Goal: Ask a question: Seek information or help from site administrators or community

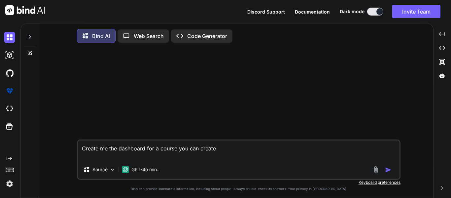
type textarea "x"
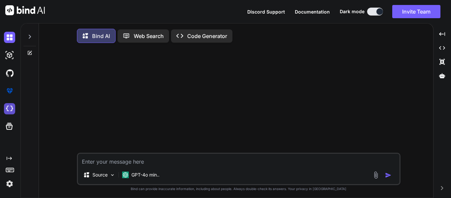
click at [10, 106] on img at bounding box center [9, 108] width 11 height 11
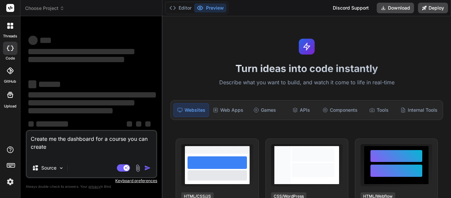
type textarea "x"
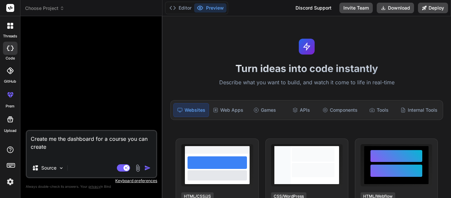
click at [68, 141] on textarea "Create me the dashboard for a course you can create" at bounding box center [91, 145] width 129 height 28
type textarea "x"
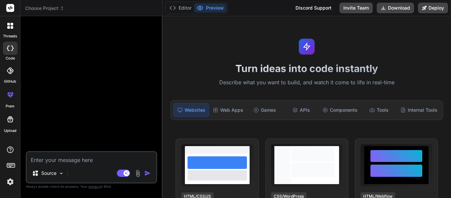
click at [8, 29] on div at bounding box center [10, 26] width 14 height 14
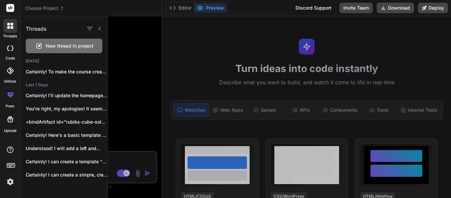
click at [67, 47] on span "New thread in project" at bounding box center [70, 46] width 48 height 7
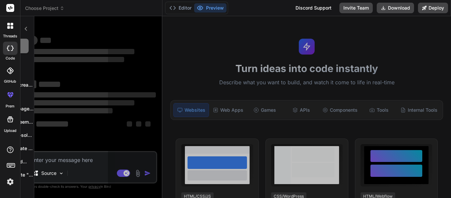
scroll to position [20, 0]
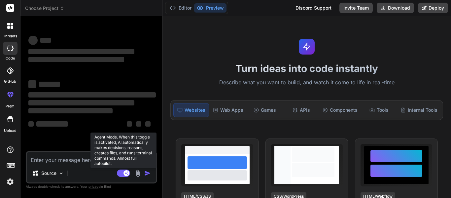
click at [127, 172] on rect at bounding box center [126, 173] width 6 height 6
type textarea "x"
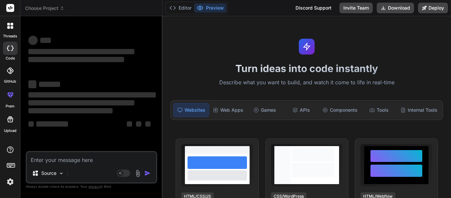
click at [52, 157] on textarea at bounding box center [91, 158] width 129 height 12
type textarea "C"
type textarea "x"
type textarea "Cr"
type textarea "x"
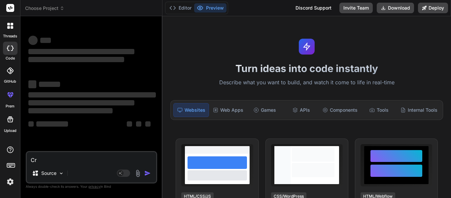
type textarea "Cre"
type textarea "x"
type textarea "Crea"
type textarea "x"
type textarea "Creat"
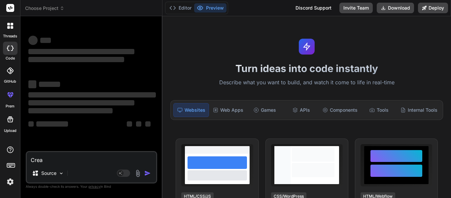
type textarea "x"
type textarea "Create"
type textarea "x"
type textarea "Create"
type textarea "x"
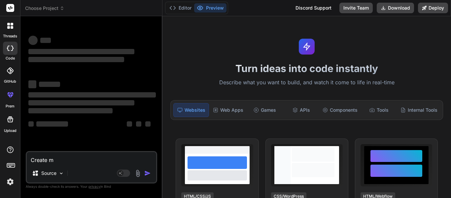
type textarea "Create me"
type textarea "x"
type textarea "Create me"
type textarea "x"
type textarea "Create me a"
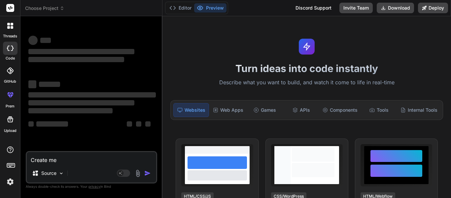
type textarea "x"
type textarea "Create me a"
type textarea "x"
type textarea "Create me a g"
type textarea "x"
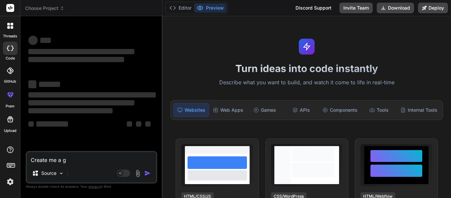
type textarea "Create me a go"
type textarea "x"
type textarea "Create me a goo"
type textarea "x"
type textarea "Create me a goog"
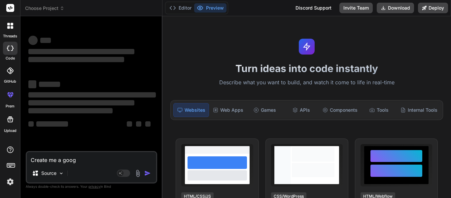
type textarea "x"
type textarea "Create me a googl"
type textarea "x"
type textarea "Create me a google"
type textarea "x"
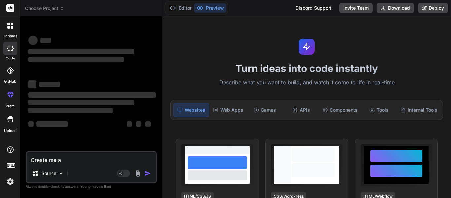
type textarea "Create me a Google"
type textarea "x"
type textarea "Create me a Google t"
type textarea "x"
type textarea "Create me a Google tr"
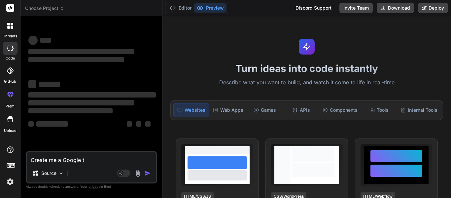
type textarea "x"
type textarea "Create me a Google tra"
type textarea "x"
type textarea "Create me a Google tran"
type textarea "x"
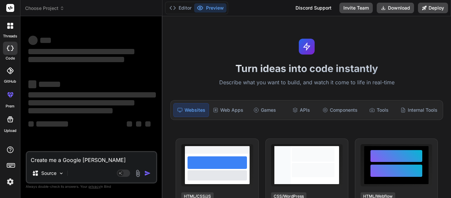
type textarea "Create me a Google trans"
type textarea "x"
type textarea "Create me a Google transl"
type textarea "x"
type textarea "Create me a Google transla"
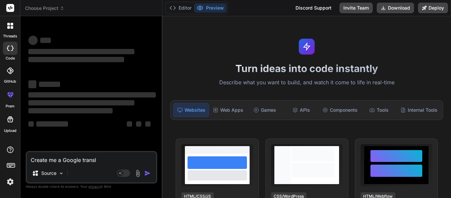
type textarea "x"
type textarea "Create me a Google translat"
type textarea "x"
type textarea "Create me a Google translate"
type textarea "x"
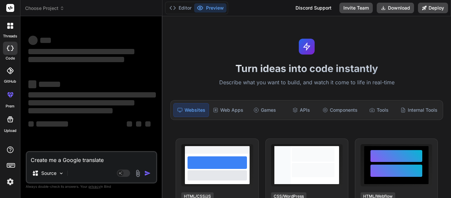
type textarea "Create me a Google translate,"
type textarea "x"
type textarea "Create me a Google translate,"
type textarea "x"
type textarea "Create me a Google translate, e"
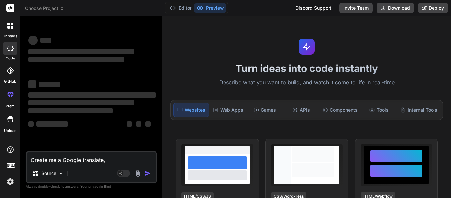
type textarea "x"
type textarea "Create me a Google translate, ex"
type textarea "x"
type textarea "Create me a Google translate, exc"
type textarea "x"
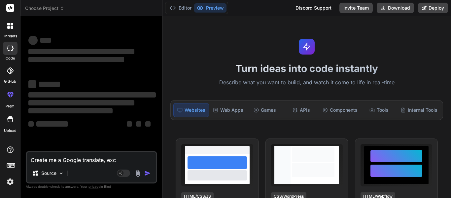
type textarea "Create me a Google translate, exce"
type textarea "x"
type textarea "Create me a Google translate, excep"
type textarea "x"
type textarea "Create me a Google translate, except"
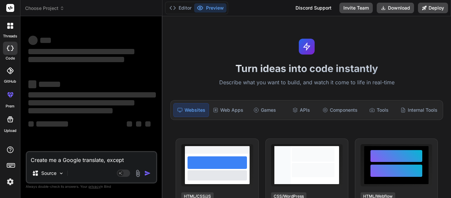
type textarea "x"
type textarea "Create me a Google translate, except"
type textarea "x"
type textarea "Create me a Google translate, except t"
type textarea "x"
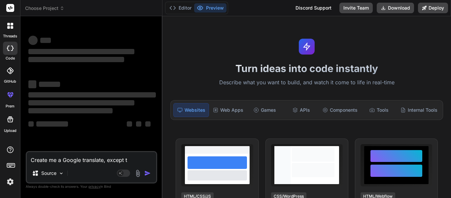
type textarea "Create me a Google translate, except th"
type textarea "x"
type textarea "Create me a Google translate, except the"
type textarea "x"
type textarea "Create me a Google translate, except ther"
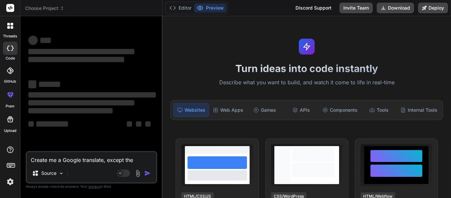
type textarea "x"
type textarea "Create me a Google translate, except there"
type textarea "x"
type textarea "Create me a Google translate, except there"
type textarea "x"
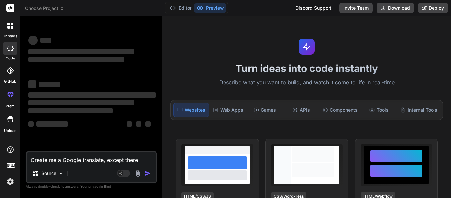
type textarea "Create me a Google translate, except there a"
type textarea "x"
type textarea "Create me a Google translate, except there ar"
type textarea "x"
type textarea "Create me a Google translate, except there are"
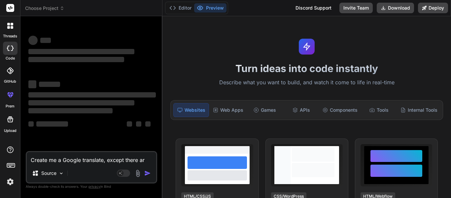
type textarea "x"
type textarea "Create me a Google translate, except there are"
type textarea "x"
type textarea "Create me a Google translate, except there are n"
type textarea "x"
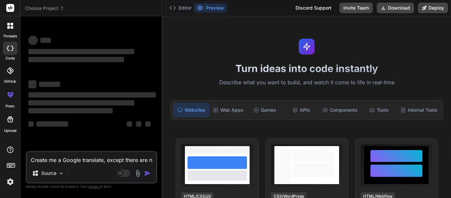
type textarea "Create me a Google translate, except there are no"
type textarea "x"
type textarea "Create me a Google translate, except there are no"
type textarea "x"
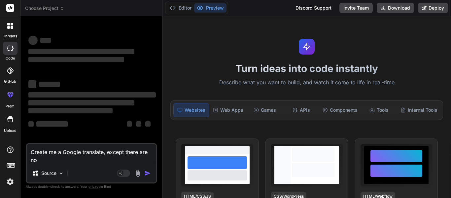
type textarea "Create me a Google translate, except there are no t"
type textarea "x"
type textarea "Create me a Google translate, except there are no tr"
type textarea "x"
type textarea "Create me a Google translate, except there are no tra"
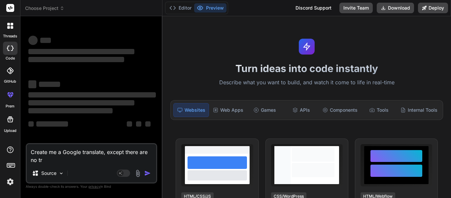
type textarea "x"
type textarea "Create me a Google translate, except there are no tran"
type textarea "x"
type textarea "Create me a Google translate, except there are no trans"
type textarea "x"
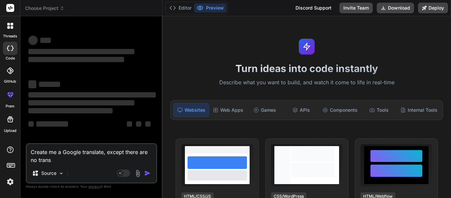
type textarea "Create me a Google translate, except there are no transl"
type textarea "x"
type textarea "Create me a Google translate, except there are no transla"
type textarea "x"
type textarea "Create me a Google translate, except there are no translat"
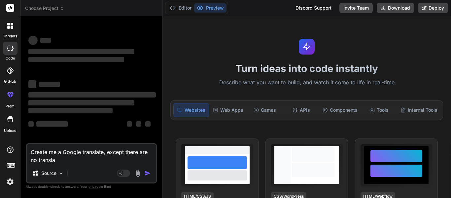
type textarea "x"
type textarea "Create me a Google translate, except there are no translati"
type textarea "x"
type textarea "Create me a Google translate, except there are no translatio"
type textarea "x"
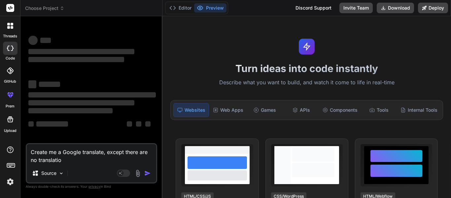
type textarea "Create me a Google translate, except there are no translation"
type textarea "x"
type textarea "Create me a Google translate, except there are no translations"
type textarea "x"
type textarea "Create me a Google translate, except there are no translations"
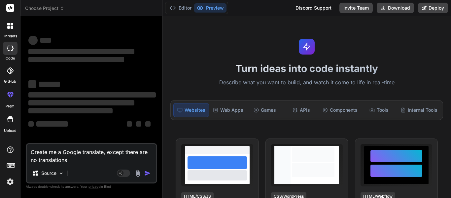
type textarea "x"
type textarea "Create me a Google translate, except there are no translations y"
type textarea "x"
type textarea "Create me a Google translate, except there are no translations ye"
type textarea "x"
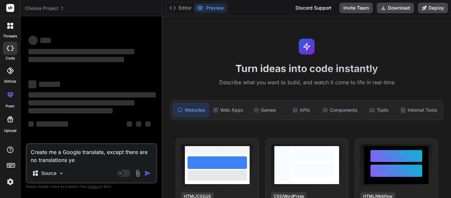
type textarea "Create me a Google translate, except there are no translations yet"
type textarea "x"
type textarea "Create me a Google translate, except there are no translations yet,"
type textarea "x"
type textarea "Create me a Google translate, except there are no translations yet,"
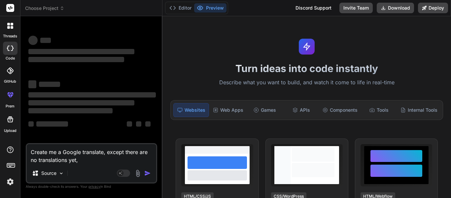
type textarea "x"
type textarea "Create me a Google translate, except there are no translations yet, a"
type textarea "x"
type textarea "Create me a Google translate, except there are no translations yet, an"
type textarea "x"
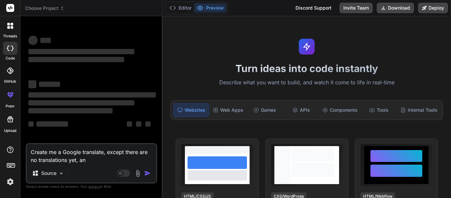
type textarea "Create me a Google translate, except there are no translations yet, and"
type textarea "x"
type textarea "Create me a Google translate, except there are no translations yet, and"
type textarea "x"
type textarea "Create me a Google translate, except there are no translations yet, and t"
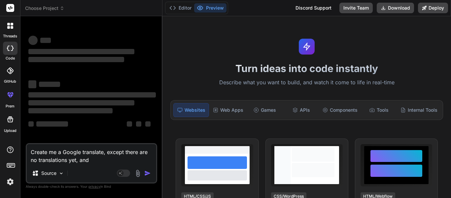
type textarea "x"
type textarea "Create me a Google translate, except there are no translations yet, and th"
type textarea "x"
type textarea "Create me a Google translate, except there are no translations yet, and the"
type textarea "x"
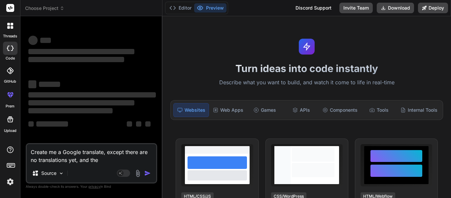
type textarea "Create me a Google translate, except there are no translations yet, and the"
type textarea "x"
type textarea "Create me a Google translate, except there are no translations yet, and the o"
type textarea "x"
type textarea "Create me a Google translate, except there are no translations yet, and the on"
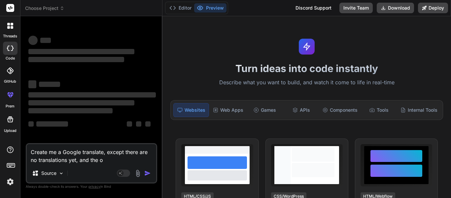
type textarea "x"
type textarea "Create me a Google translate, except there are no translations yet, and the onl"
type textarea "x"
type textarea "Create me a Google translate, except there are no translations yet, and the only"
type textarea "x"
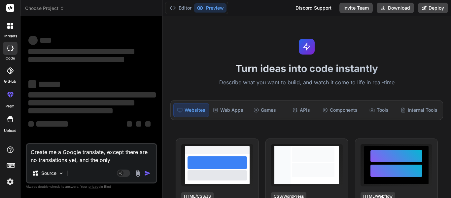
type textarea "Create me a Google translate, except there are no translations yet, and the only"
type textarea "x"
type textarea "Create me a Google translate, except there are no translations yet, and the onl…"
type textarea "x"
type textarea "Create me a Google translate, except there are no translations yet, and the onl…"
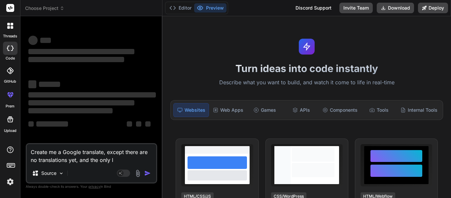
type textarea "x"
type textarea "Create me a Google translate, except there are no translations yet, and the onl…"
type textarea "x"
type textarea "Create me a Google translate, except there are no translations yet, and the onl…"
type textarea "x"
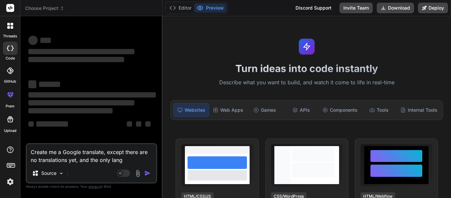
type textarea "Create me a Google translate, except there are no translations yet, and the onl…"
type textarea "x"
type textarea "Create me a Google translate, except there are no translations yet, and the onl…"
type textarea "x"
type textarea "Create me a Google translate, except there are no translations yet, and the onl…"
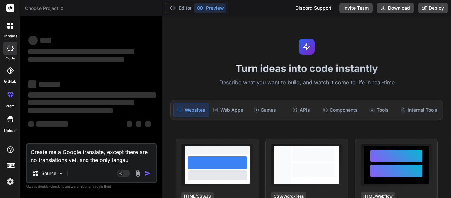
type textarea "x"
type textarea "Create me a Google translate, except there are no translations yet, and the onl…"
type textarea "x"
type textarea "Create me a Google translate, except there are no translations yet, and the onl…"
type textarea "x"
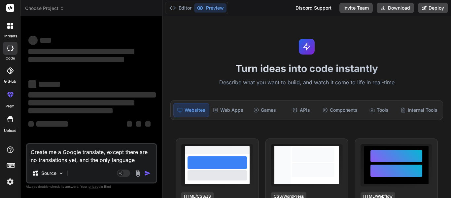
type textarea "Create me a Google translate, except there are no translations yet, and the onl…"
type textarea "x"
type textarea "Create me a Google translate, except there are no translations yet, and the onl…"
type textarea "x"
type textarea "Create me a Google translate, except there are no translations yet, and the onl…"
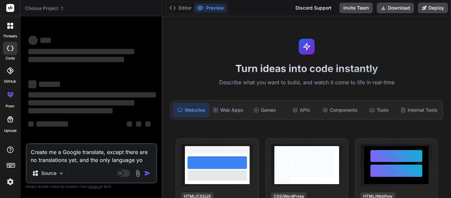
type textarea "x"
type textarea "Create me a Google translate, except there are no translations yet, and the onl…"
type textarea "x"
type textarea "Create me a Google translate, except there are no translations yet, and the onl…"
type textarea "x"
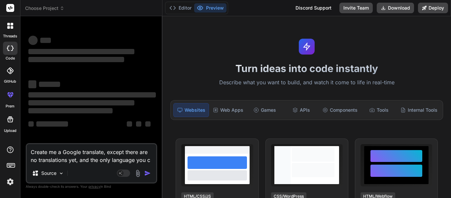
type textarea "Create me a Google translate, except there are no translations yet, and the onl…"
type textarea "x"
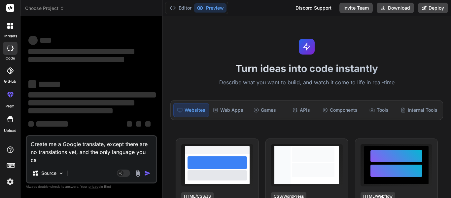
type textarea "Create me a Google translate, except there are no translations yet, and the onl…"
type textarea "x"
type textarea "Create me a Google translate, except there are no translations yet, and the onl…"
type textarea "x"
type textarea "Create me a Google translate, except there are no translations yet, and the onl…"
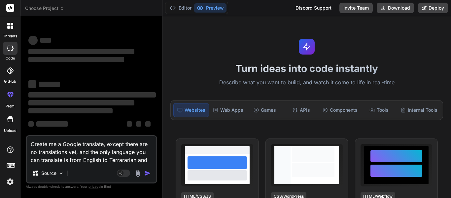
click at [117, 162] on textarea "Create me a Google translate, except there are no translations yet, and the onl…" at bounding box center [91, 150] width 129 height 28
click at [126, 160] on textarea "Create me a Google translate, except there are no translations yet, and the onl…" at bounding box center [91, 150] width 129 height 28
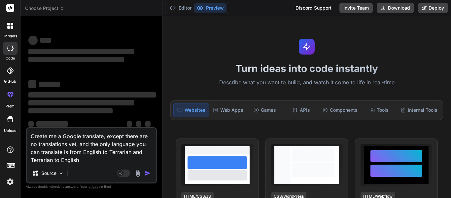
click at [11, 36] on label "threads" at bounding box center [10, 36] width 14 height 6
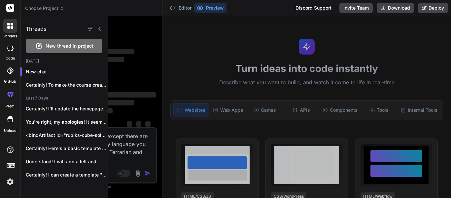
click at [46, 54] on div "Threads New thread in project Today New chat Certainly! To make the course crea…" at bounding box center [63, 99] width 87 height 167
click at [43, 51] on div "New thread in project" at bounding box center [64, 46] width 77 height 15
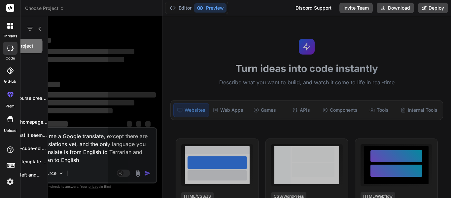
scroll to position [46, 0]
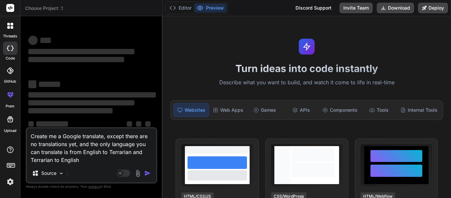
click at [87, 135] on textarea "Create me a Google translate, except there are no translations yet, and the onl…" at bounding box center [91, 146] width 129 height 36
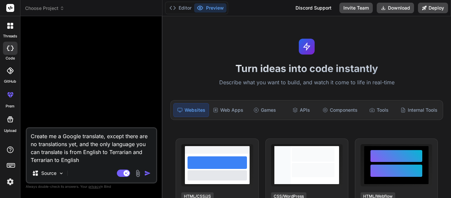
click at [109, 137] on textarea "Create me a Google translate, except there are no translations yet, and the onl…" at bounding box center [91, 146] width 129 height 36
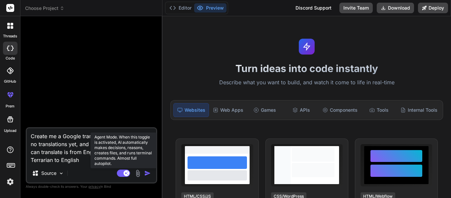
click at [130, 173] on rect at bounding box center [123, 172] width 13 height 7
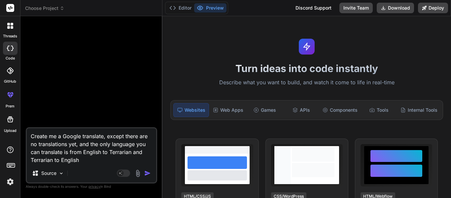
click at [52, 143] on textarea "Create me a Google translate, except there are no translations yet, and the onl…" at bounding box center [91, 146] width 129 height 36
type textarea "x"
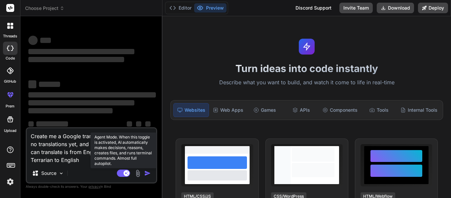
click at [123, 172] on rect at bounding box center [123, 172] width 13 height 7
type textarea "x"
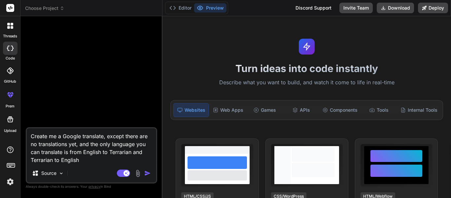
type textarea "x"
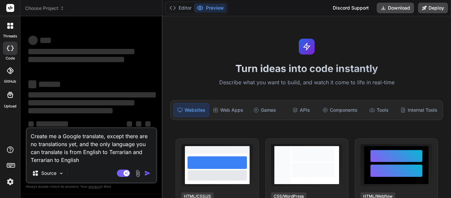
type textarea "x"
click at [66, 156] on textarea "Create me a Google translate, except there are no translations yet, and the onl…" at bounding box center [91, 146] width 129 height 36
click at [97, 154] on textarea "Create me a Google translate, except there are no translations yet, and the onl…" at bounding box center [91, 146] width 129 height 36
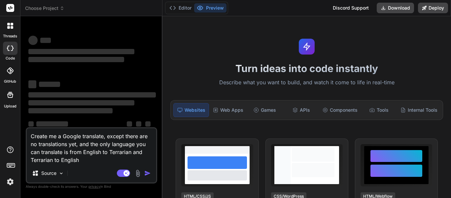
click at [97, 154] on textarea "Create me a Google translate, except there are no translations yet, and the onl…" at bounding box center [91, 146] width 129 height 36
type textarea "x"
